Goal: Transaction & Acquisition: Obtain resource

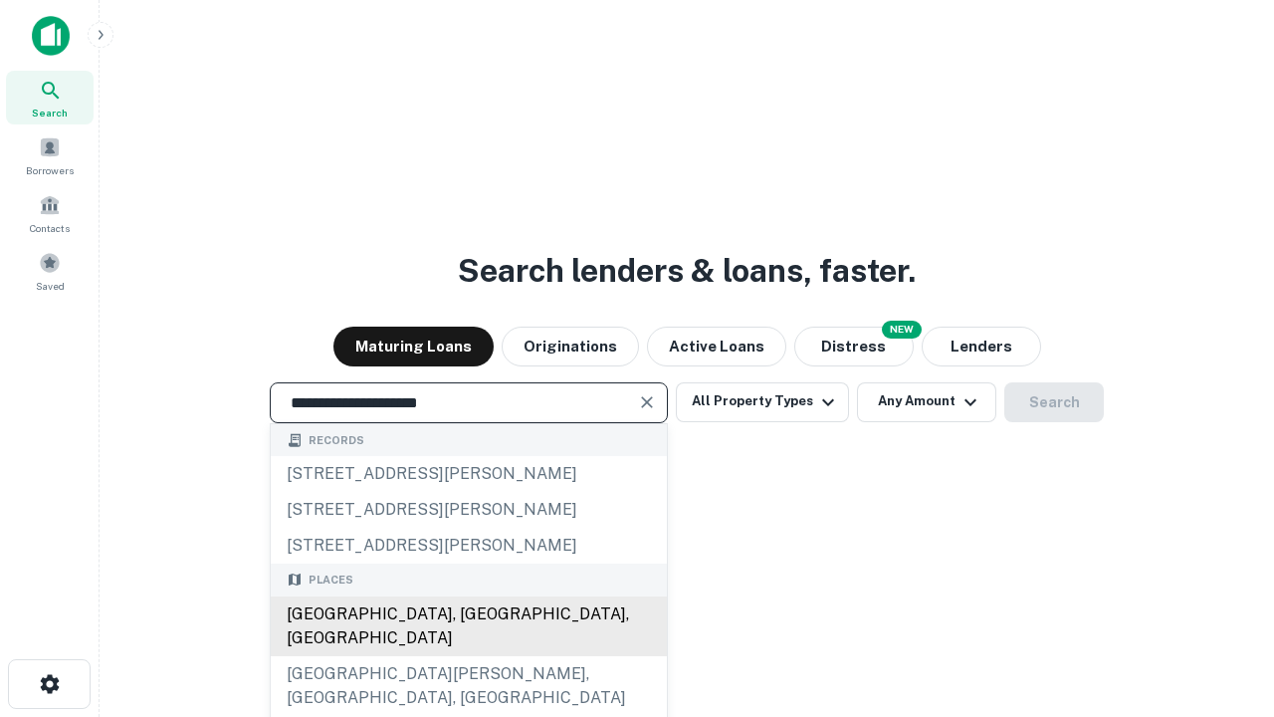
click at [468, 656] on div "Santa Monica, CA, USA" at bounding box center [469, 626] width 396 height 60
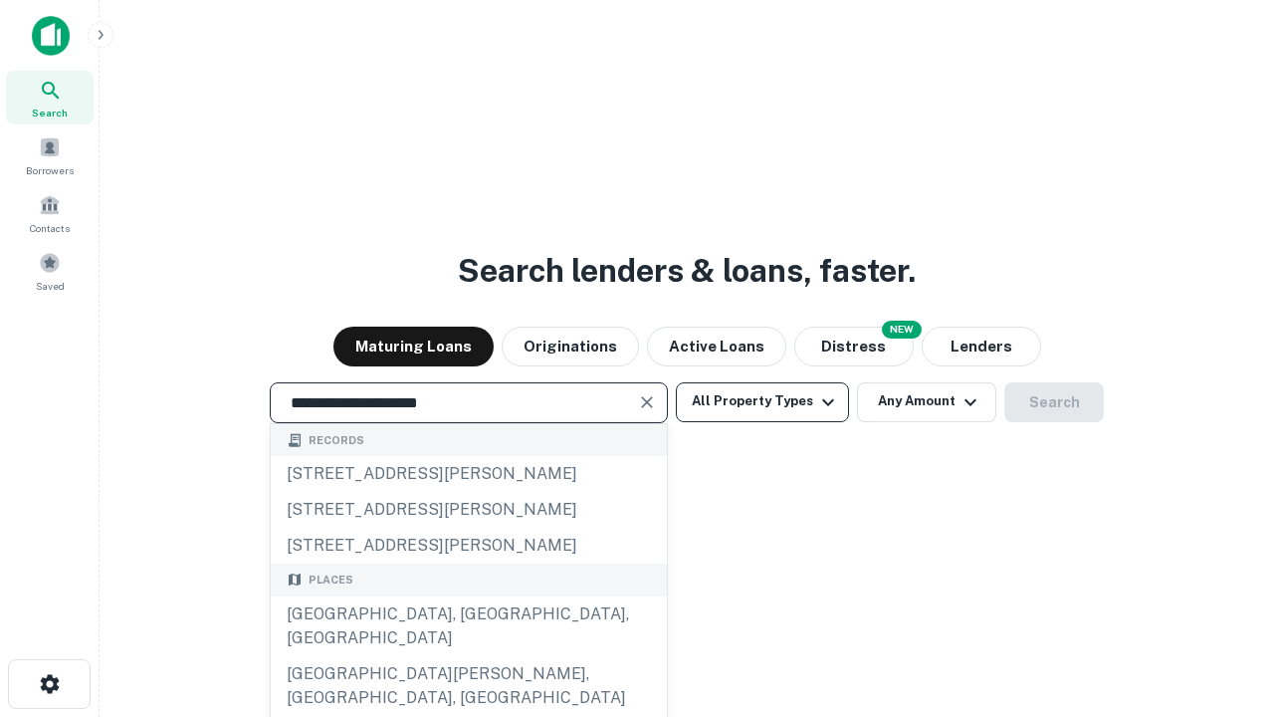
type input "**********"
click at [763, 401] on button "All Property Types" at bounding box center [762, 402] width 173 height 40
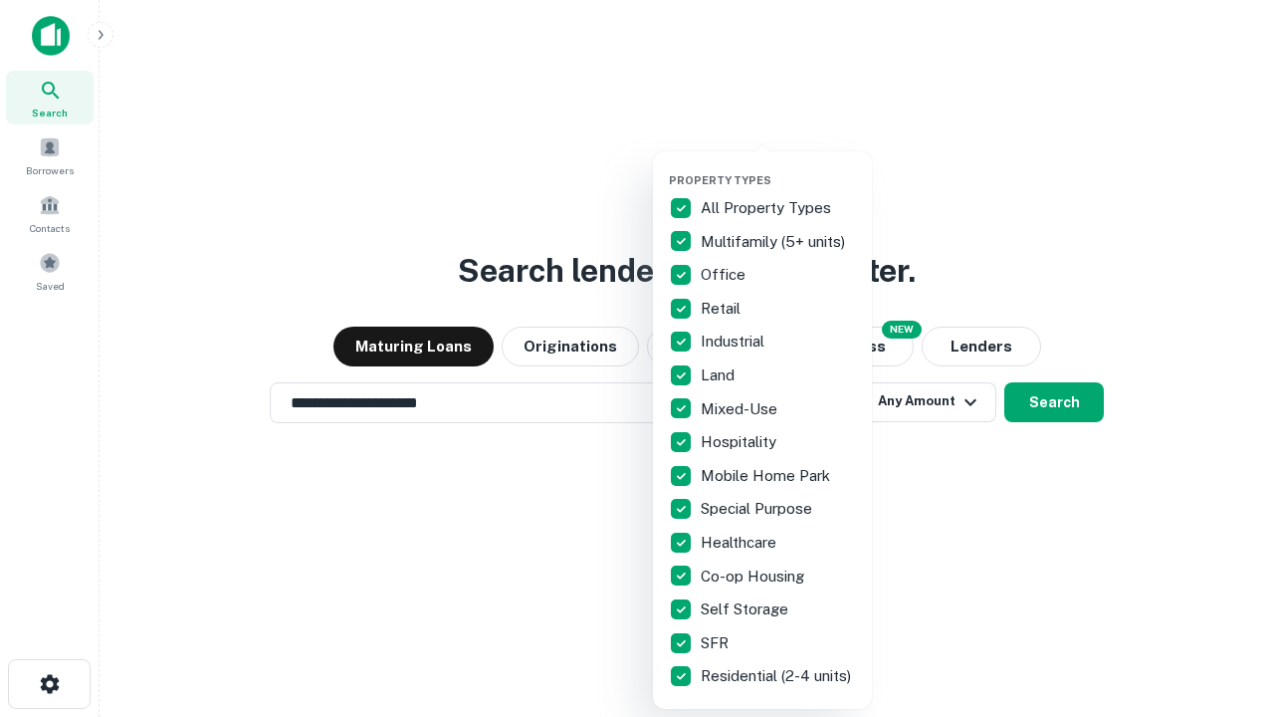
click at [779, 167] on button "button" at bounding box center [778, 167] width 219 height 1
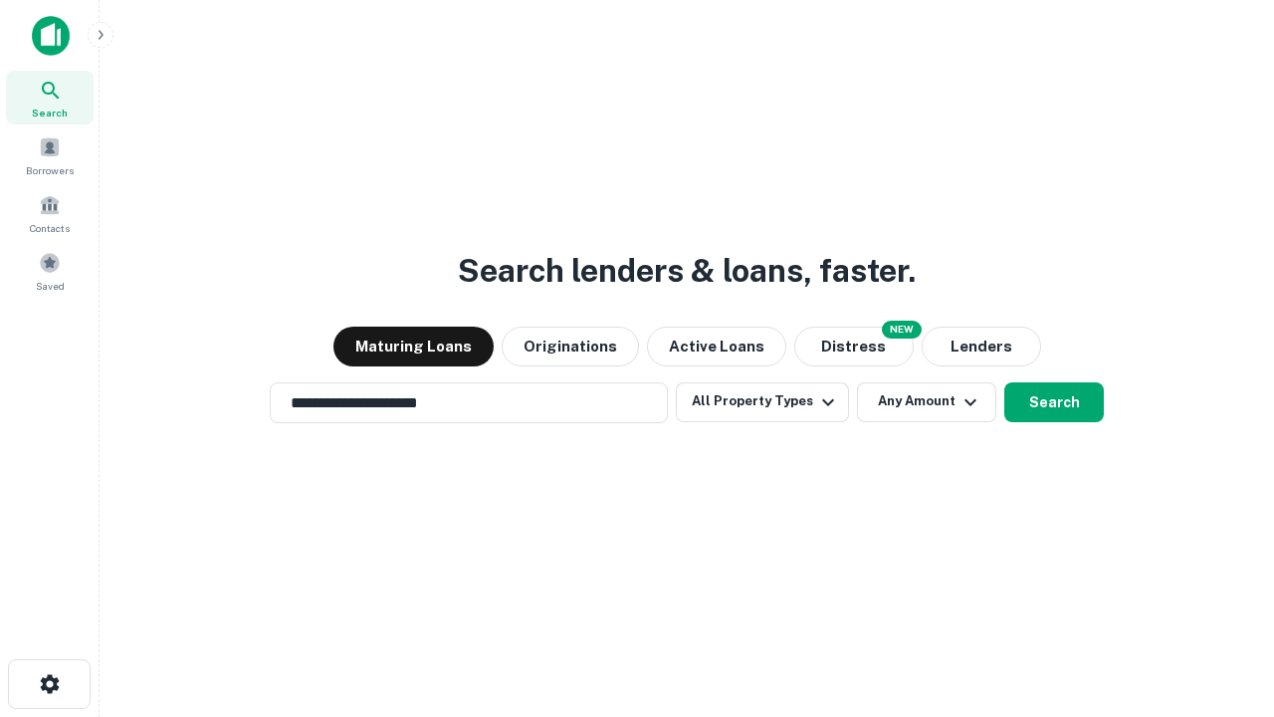
scroll to position [31, 0]
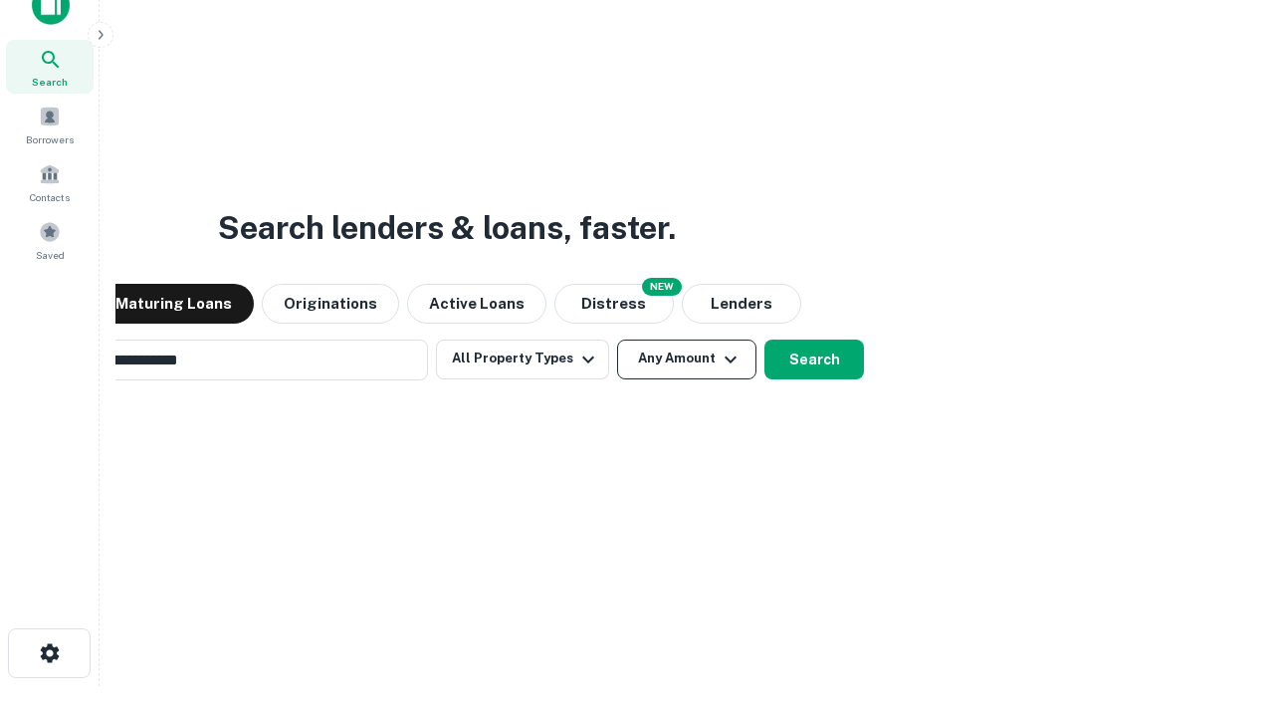
click at [617, 340] on button "Any Amount" at bounding box center [686, 360] width 139 height 40
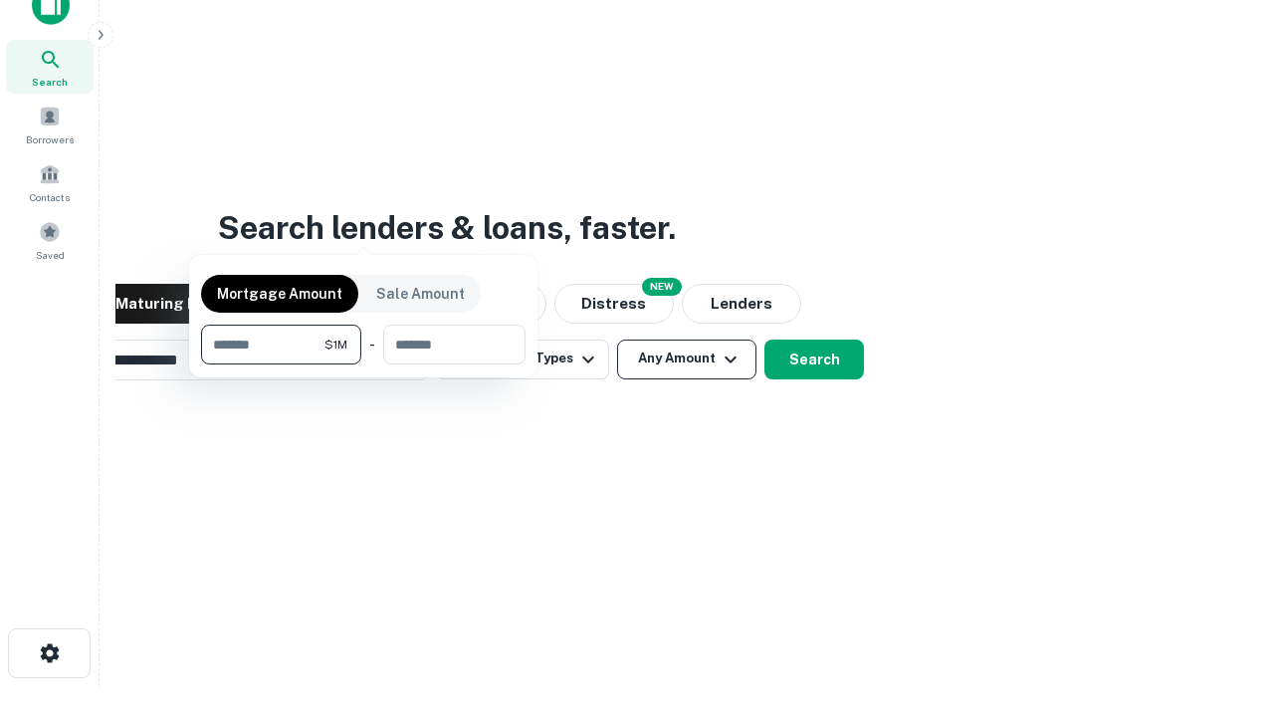
scroll to position [143, 564]
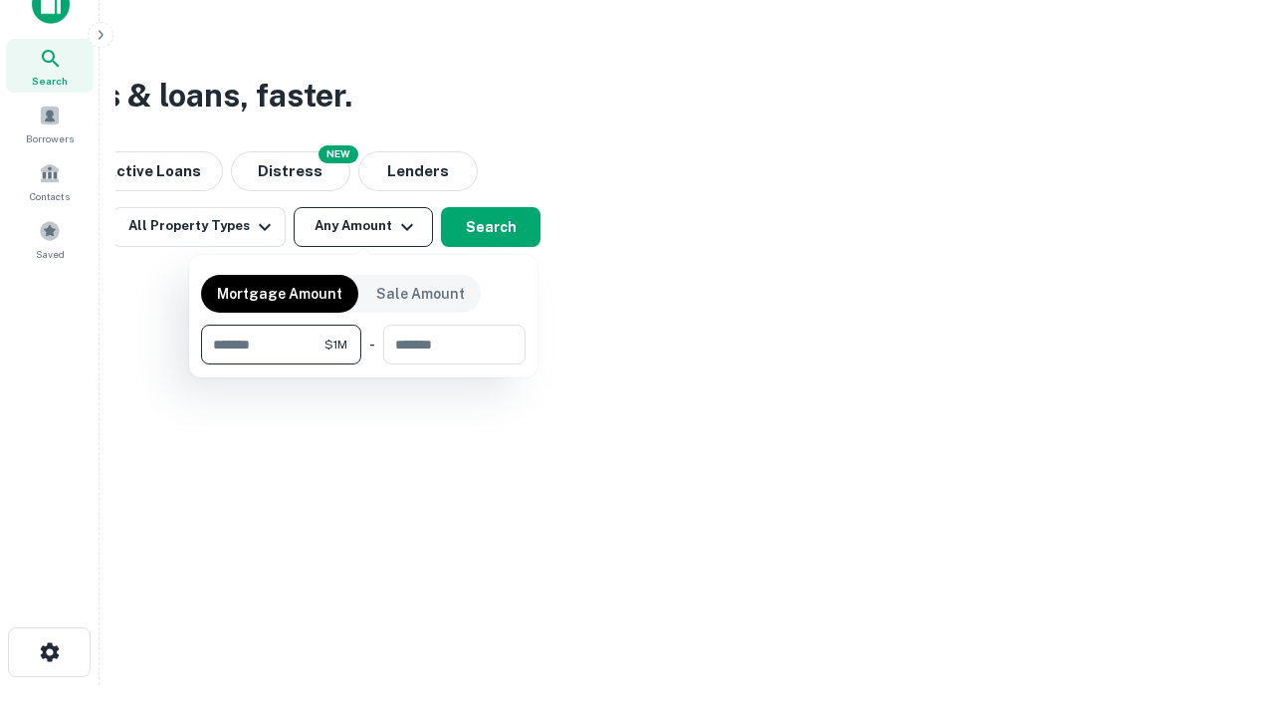
type input "*******"
click at [363, 364] on button "button" at bounding box center [363, 364] width 325 height 1
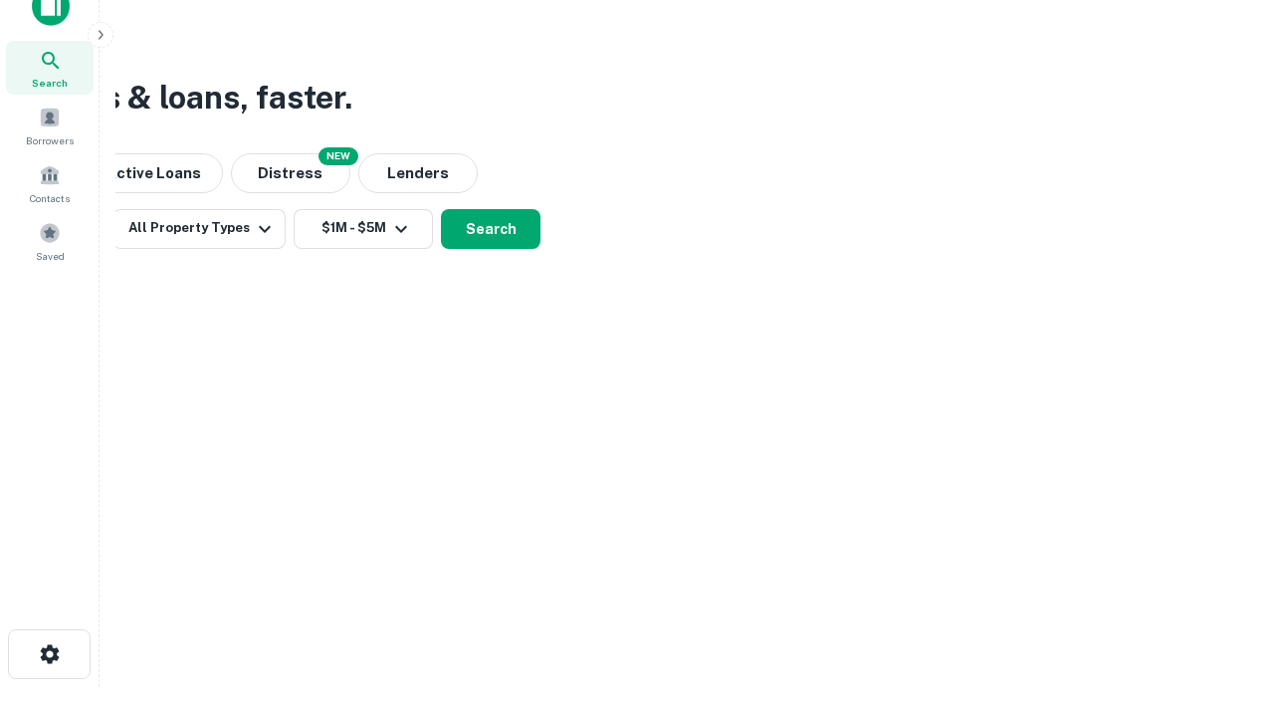
scroll to position [12, 367]
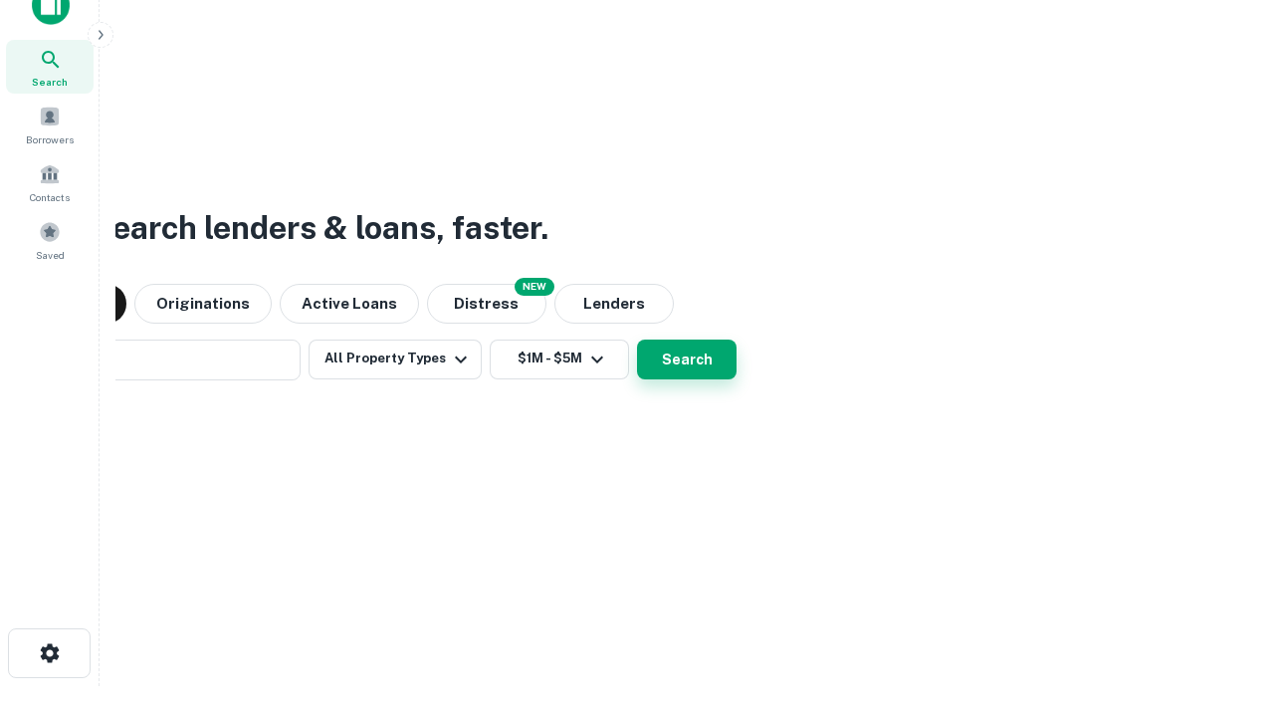
click at [637, 340] on button "Search" at bounding box center [687, 360] width 100 height 40
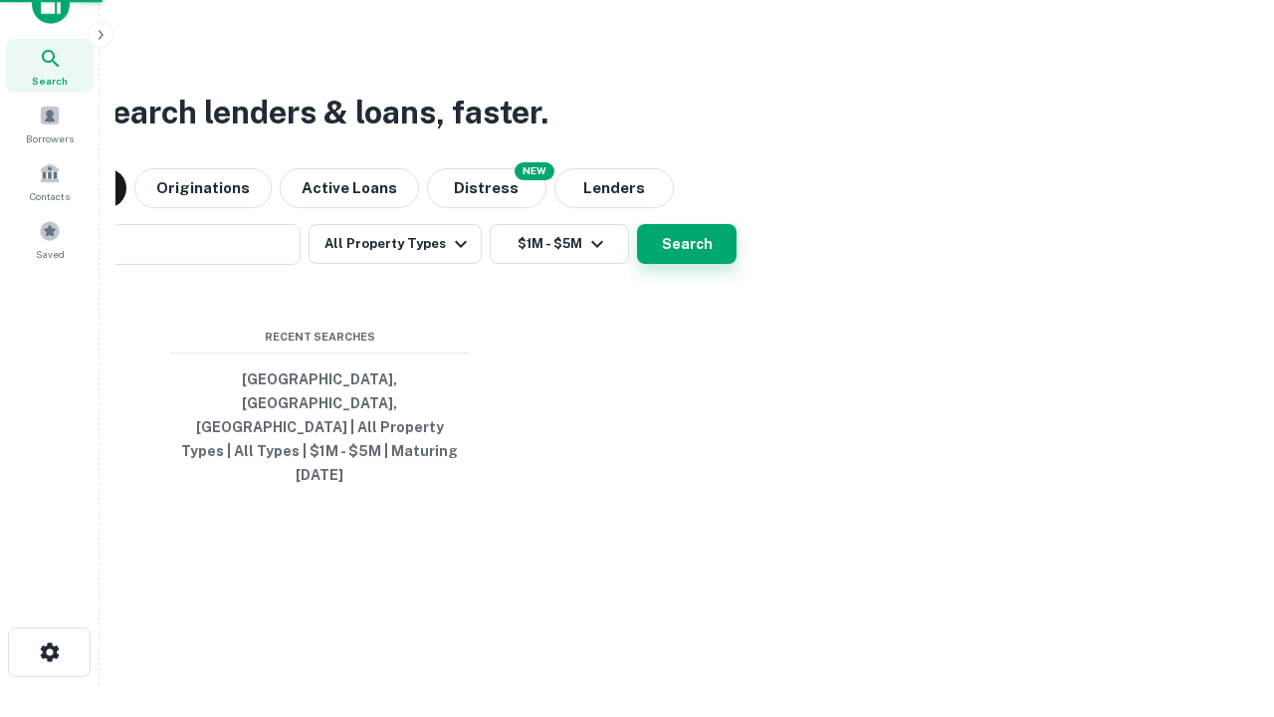
scroll to position [53, 564]
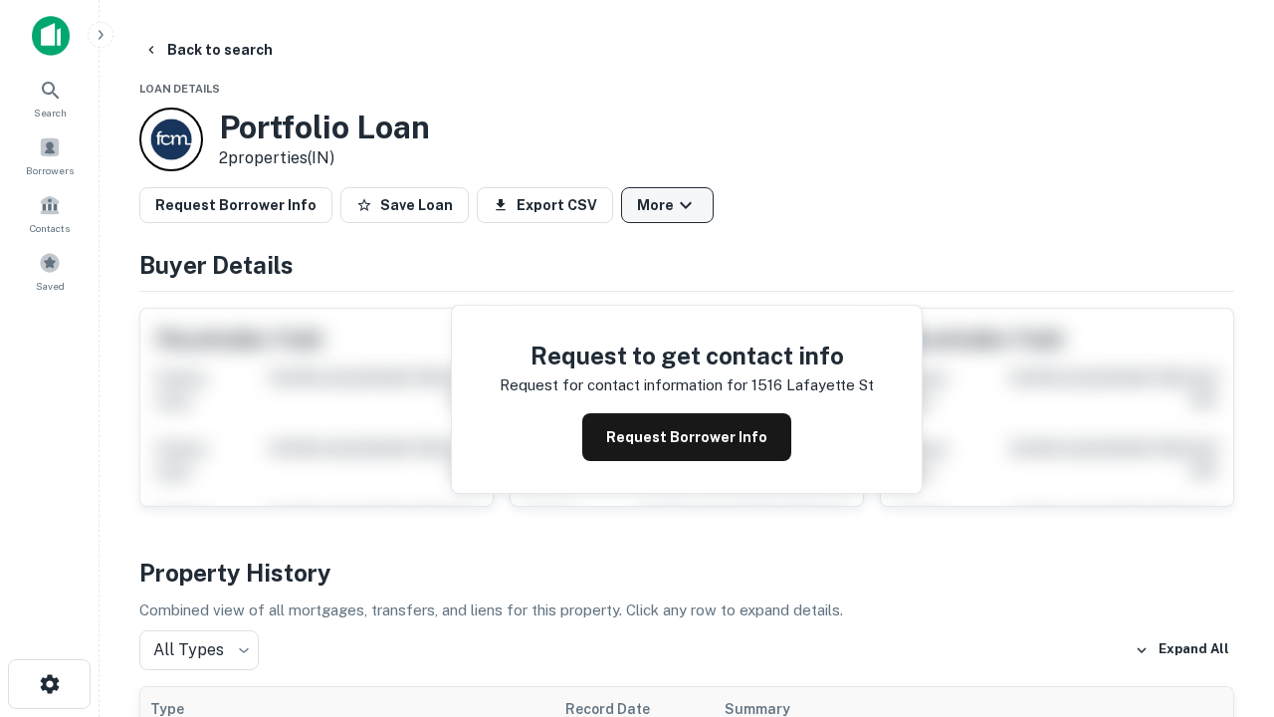
click at [667, 205] on button "More" at bounding box center [667, 205] width 93 height 36
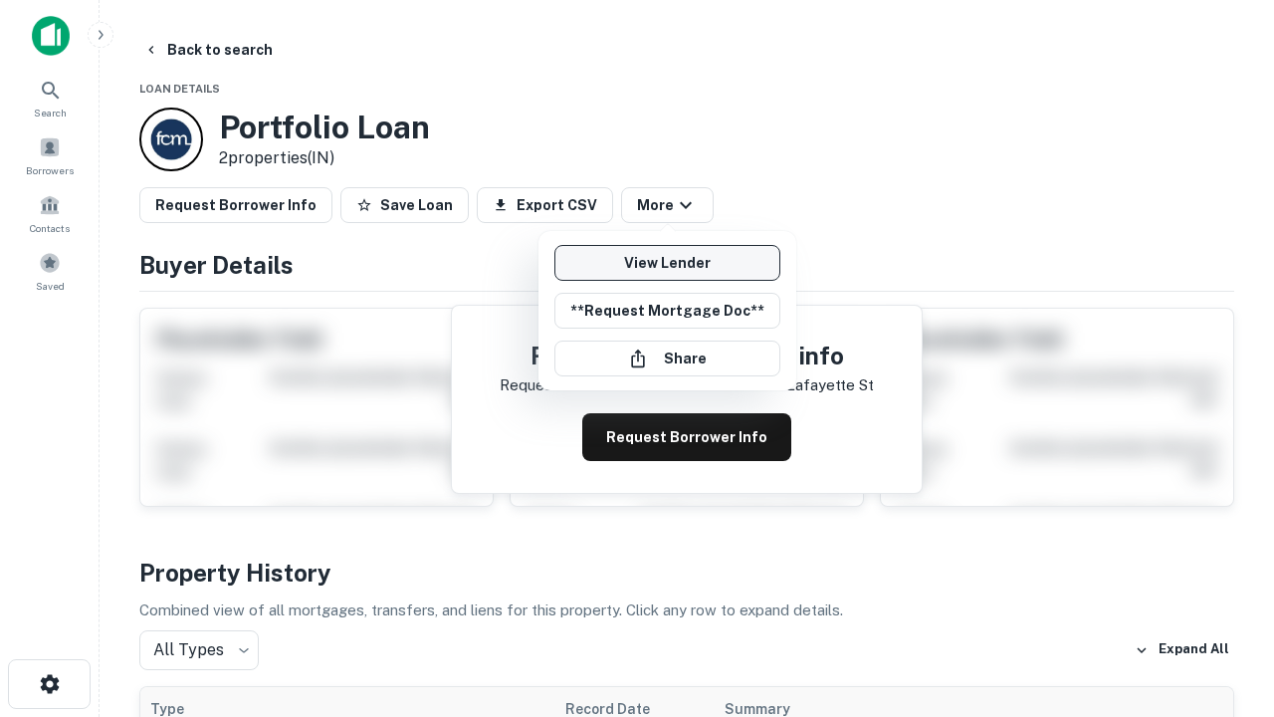
click at [667, 263] on link "View Lender" at bounding box center [668, 263] width 226 height 36
